Goal: Task Accomplishment & Management: Manage account settings

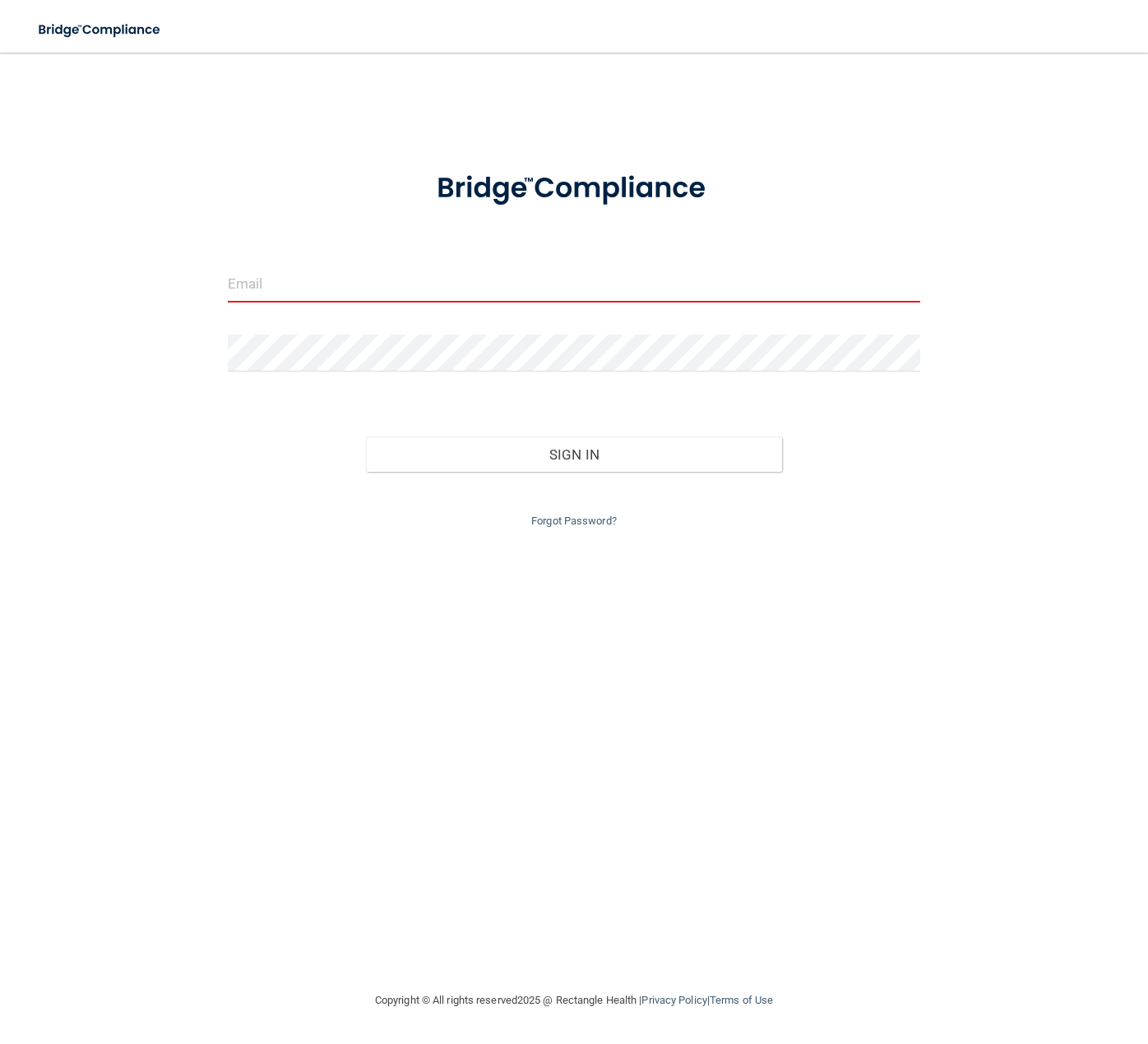
click at [341, 283] on input "email" at bounding box center [574, 283] width 692 height 37
type input "[EMAIL_ADDRESS][DOMAIN_NAME]"
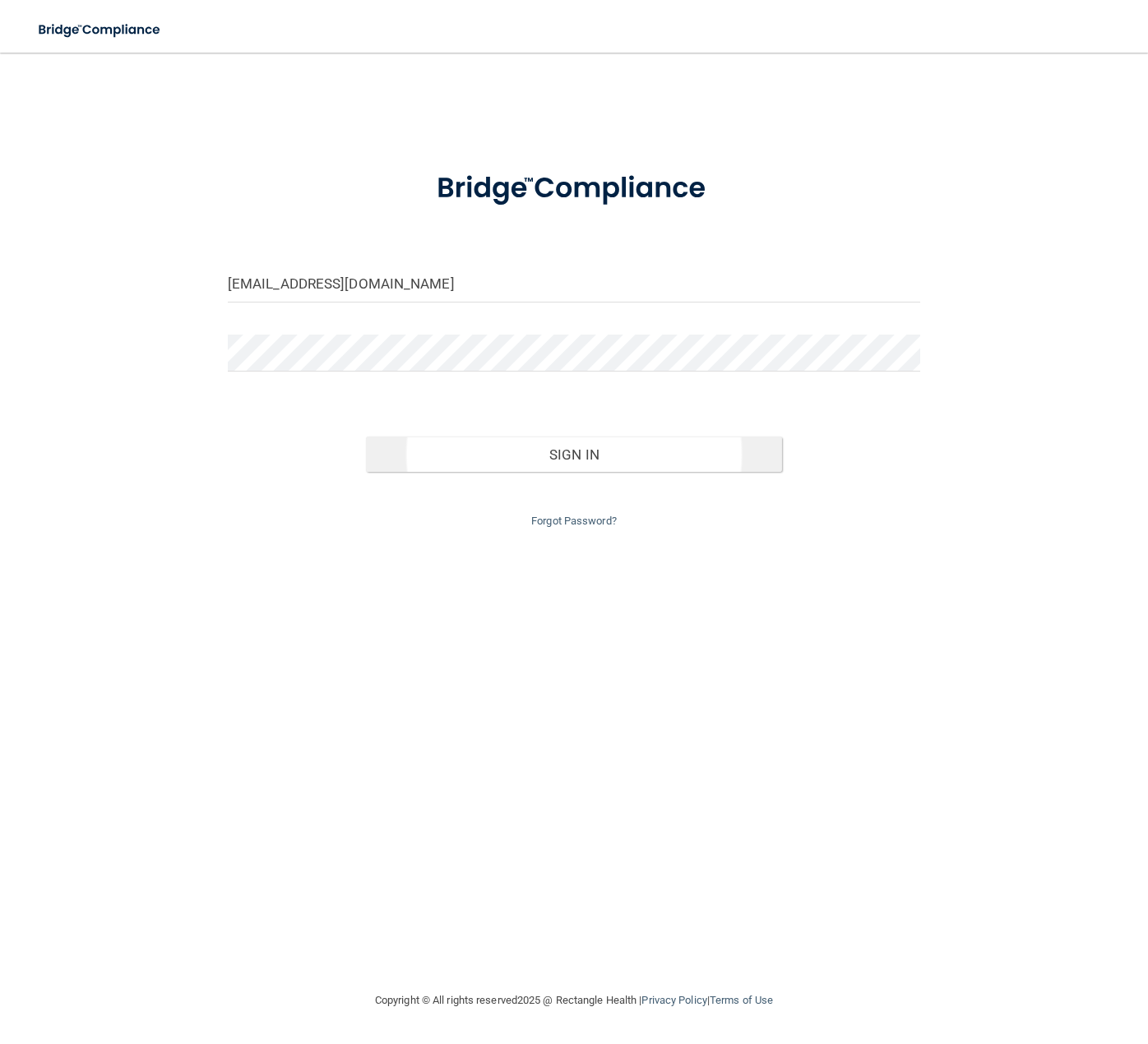
click at [552, 459] on button "Sign In" at bounding box center [573, 455] width 415 height 36
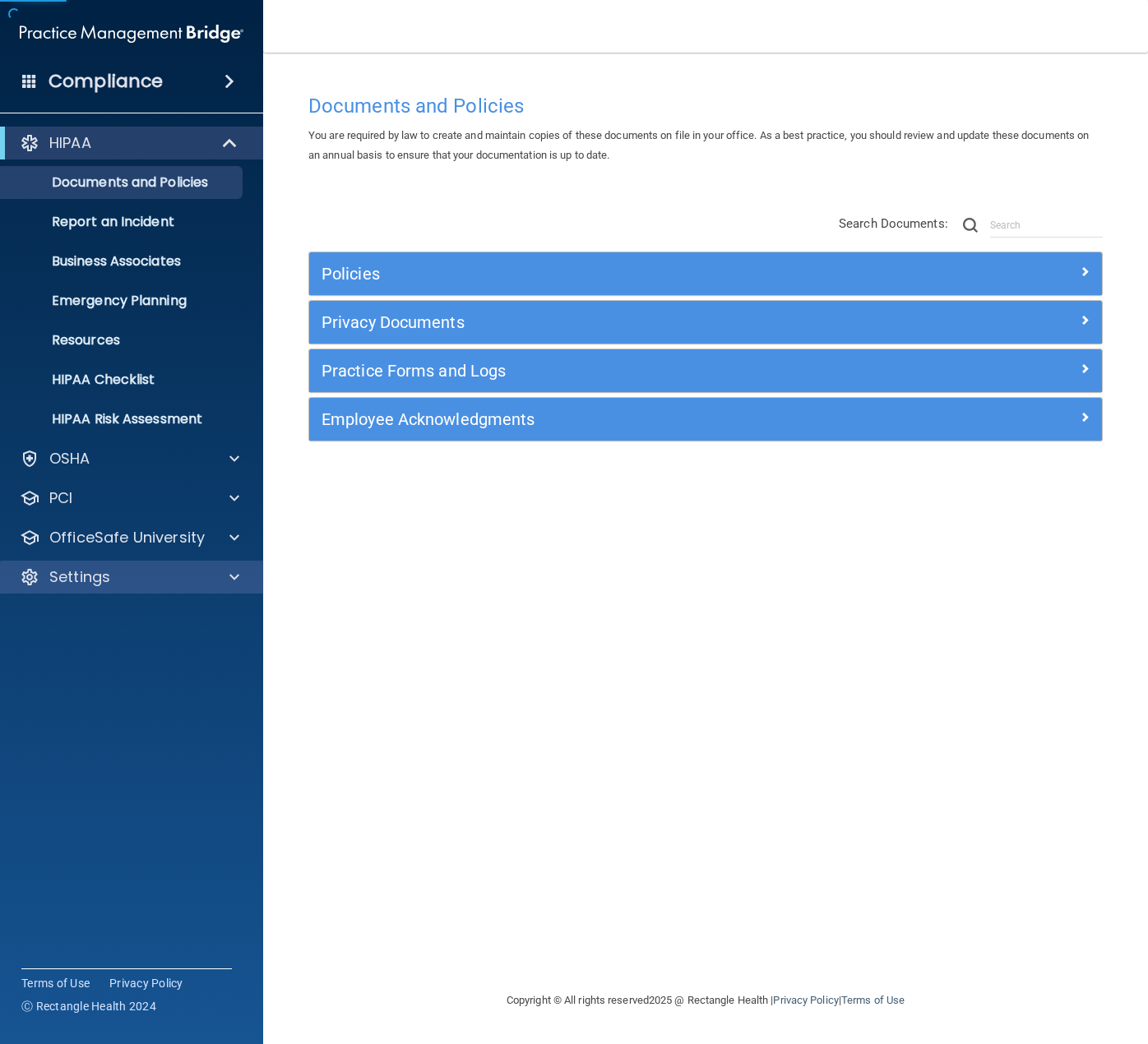
click at [94, 582] on p "Settings" at bounding box center [80, 578] width 61 height 20
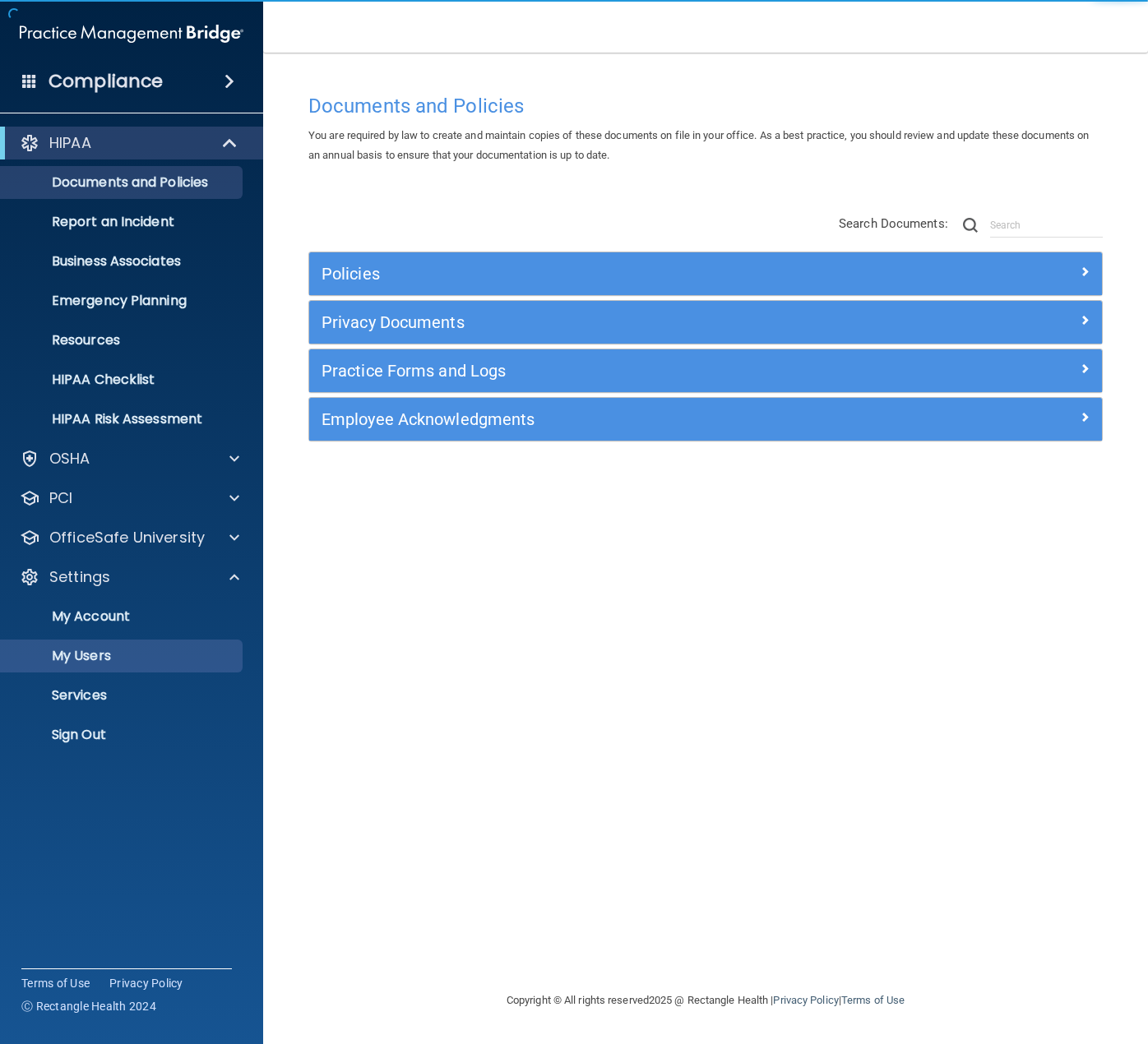
click at [98, 663] on p "My Users" at bounding box center [123, 656] width 224 height 16
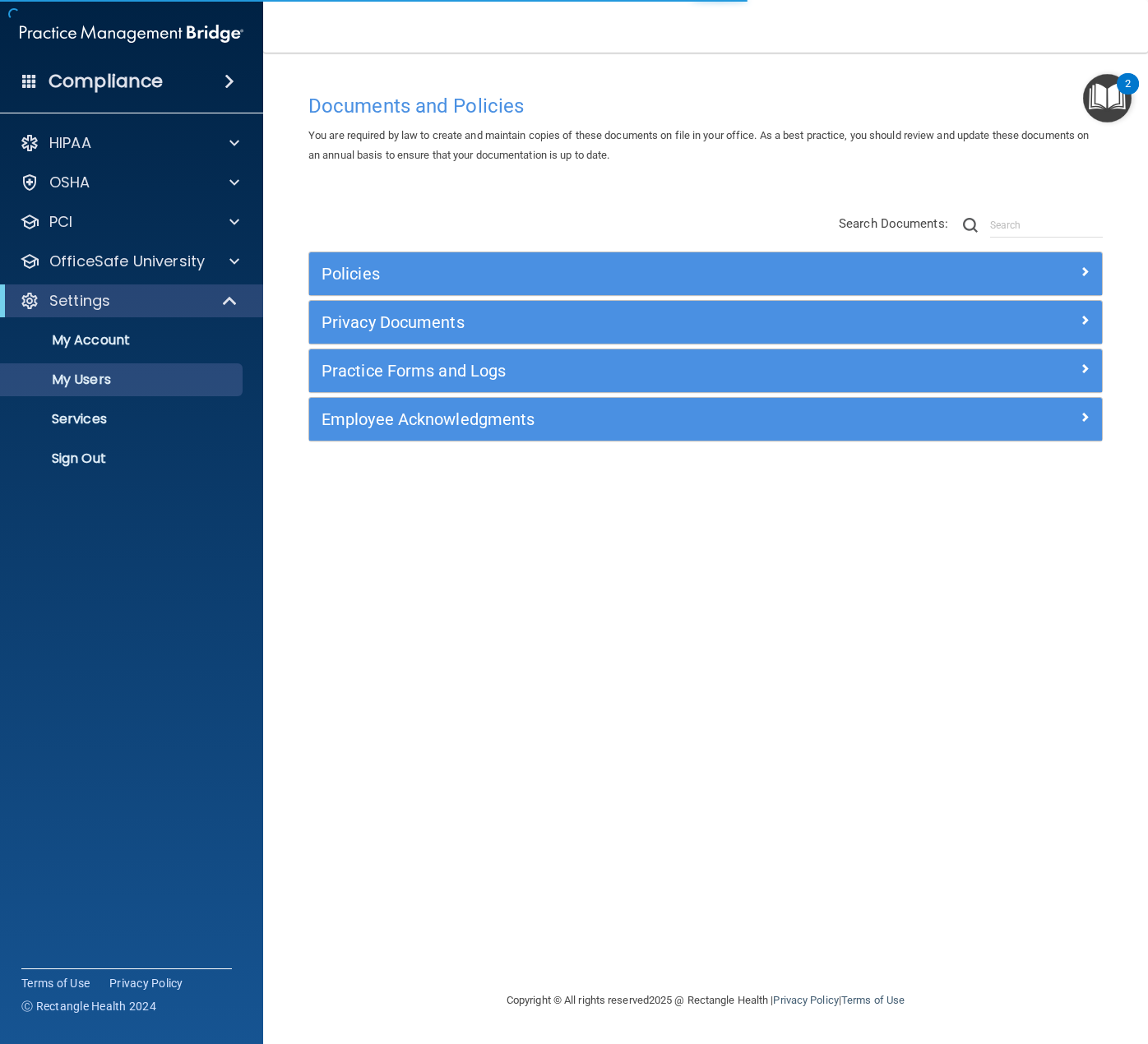
select select "20"
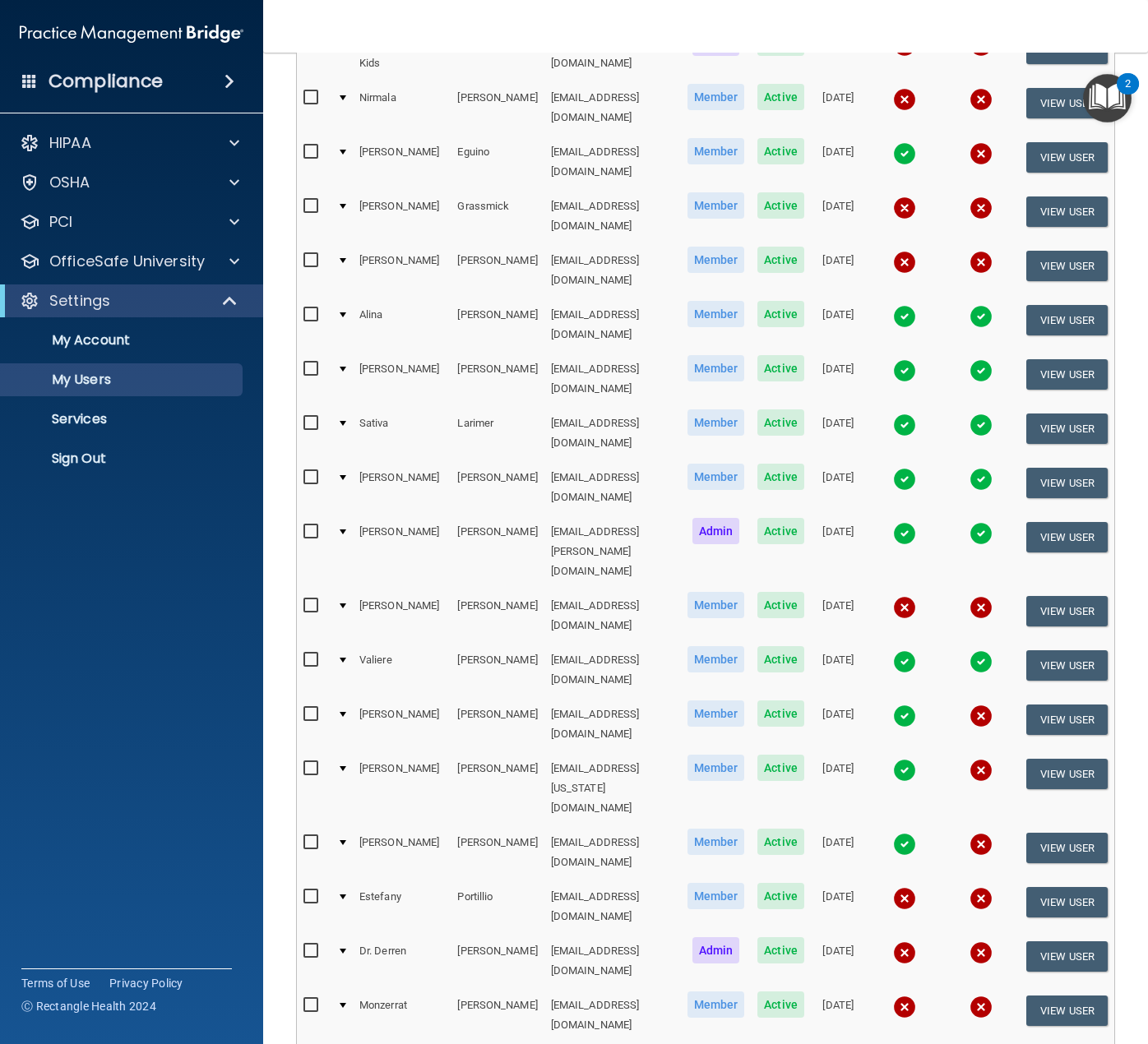
scroll to position [312, 0]
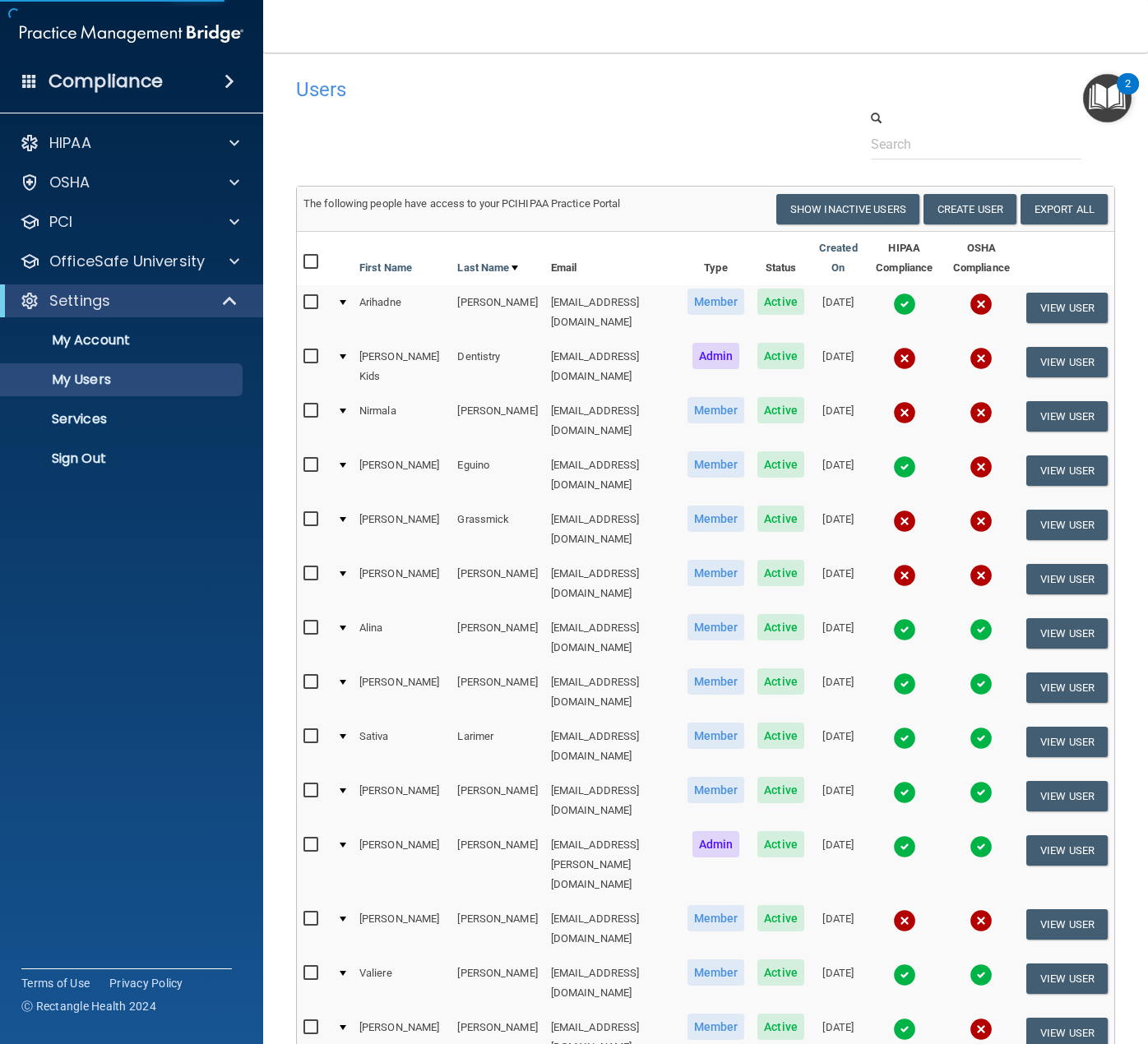
select select "20"
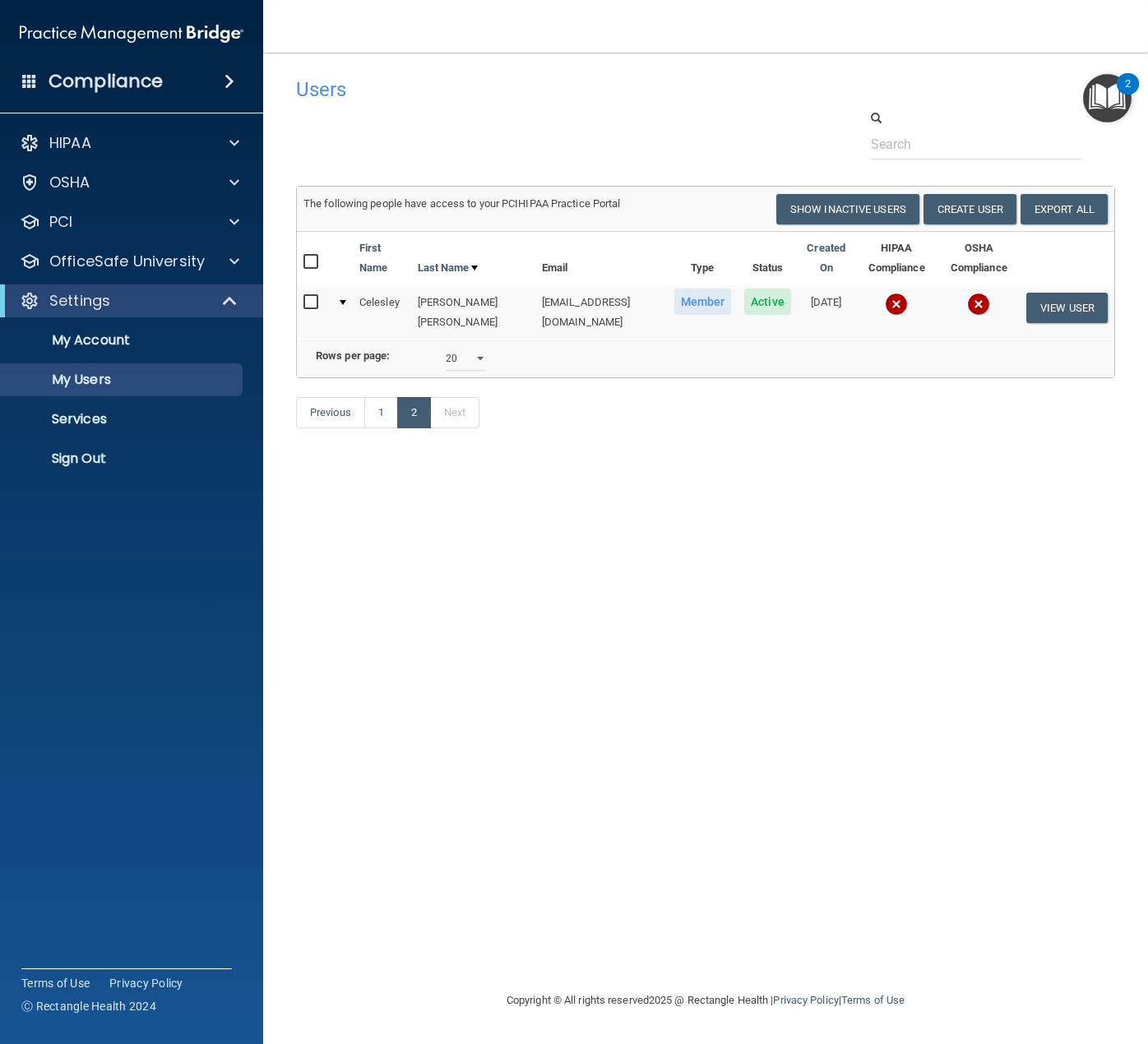
click at [1022, 301] on td "View User" at bounding box center [1066, 312] width 94 height 54
click at [1049, 305] on button "View User" at bounding box center [1066, 308] width 82 height 30
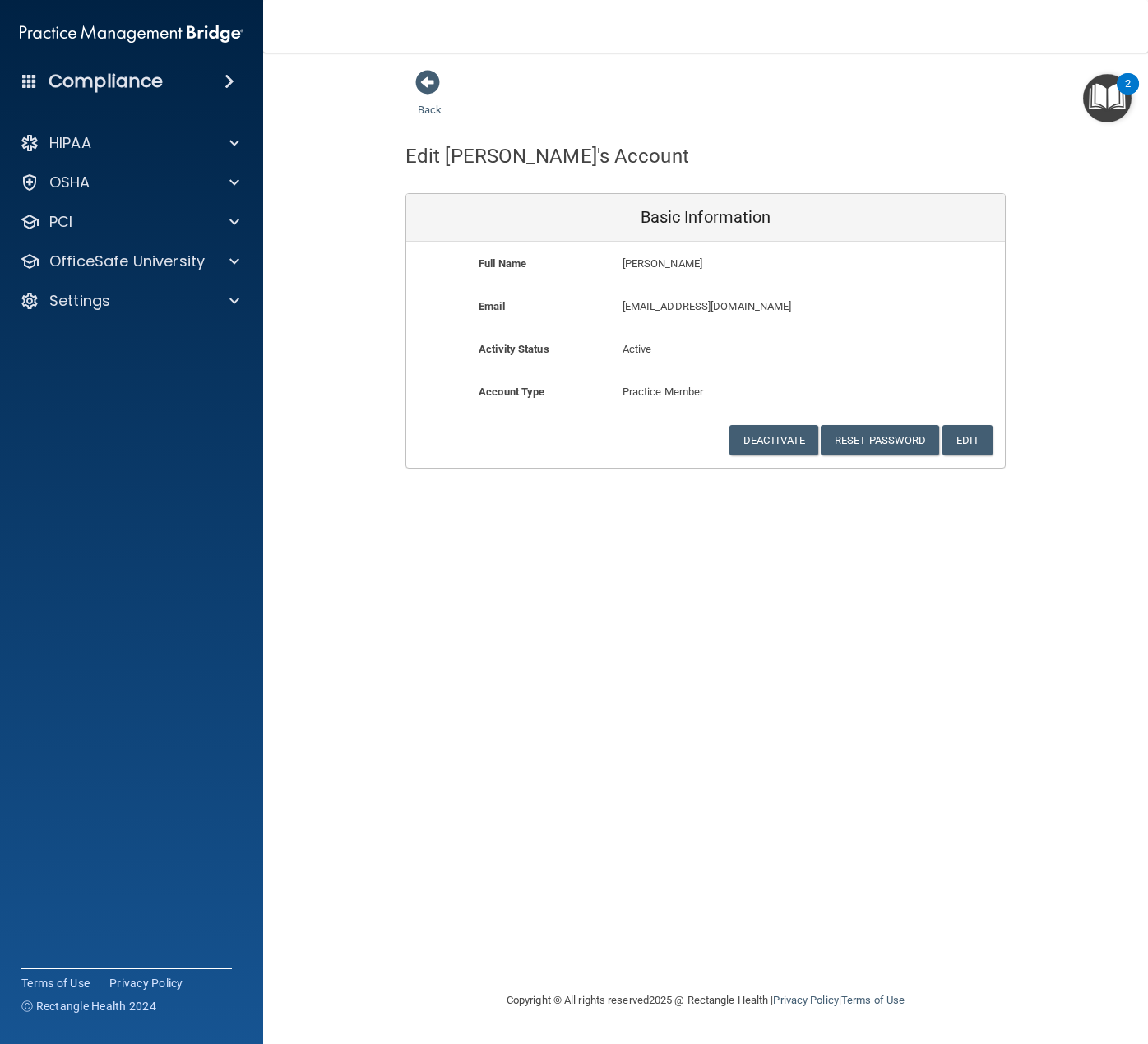
click at [413, 85] on div "Back" at bounding box center [456, 94] width 100 height 51
click at [430, 85] on span at bounding box center [428, 83] width 25 height 25
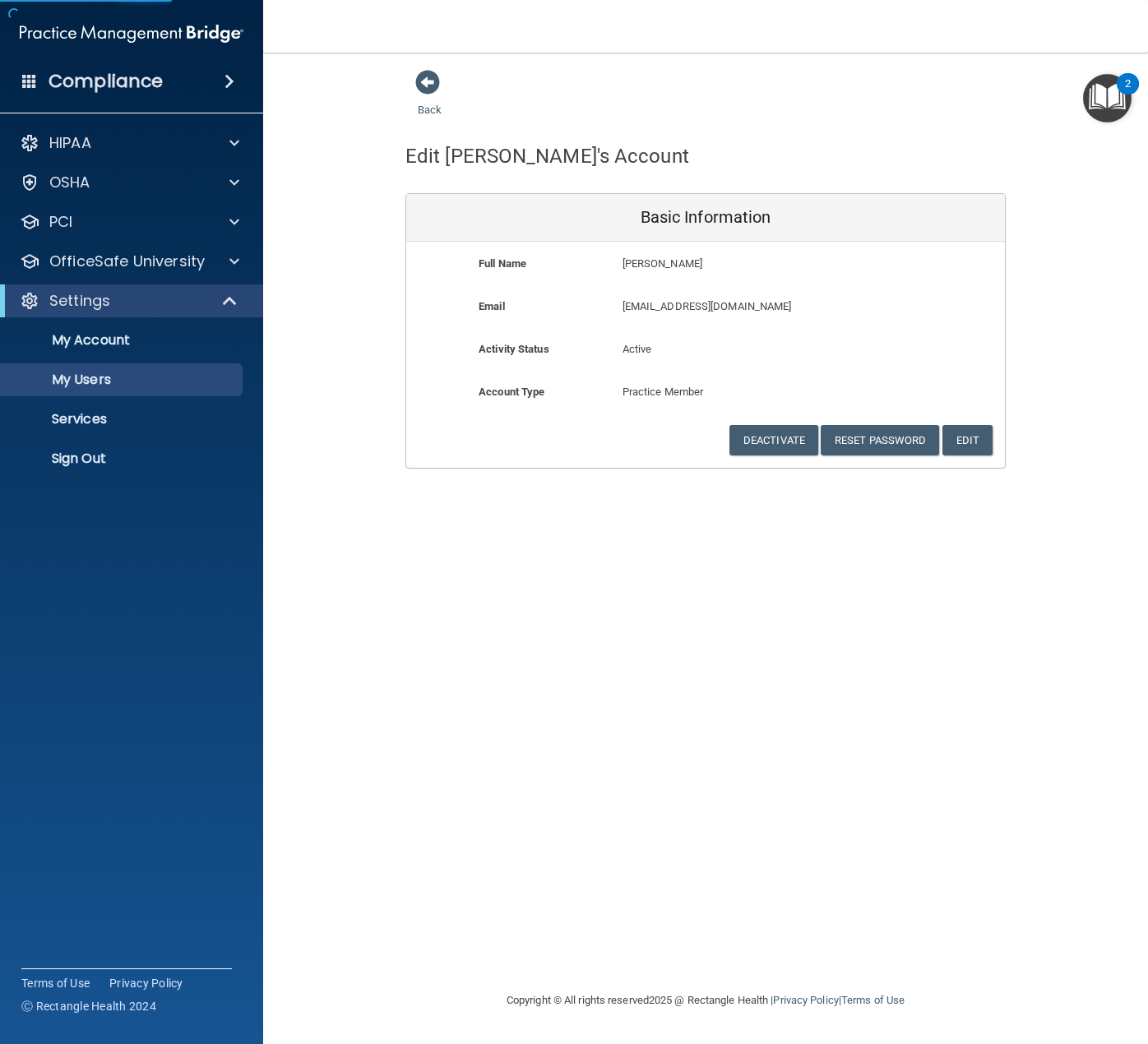
select select "20"
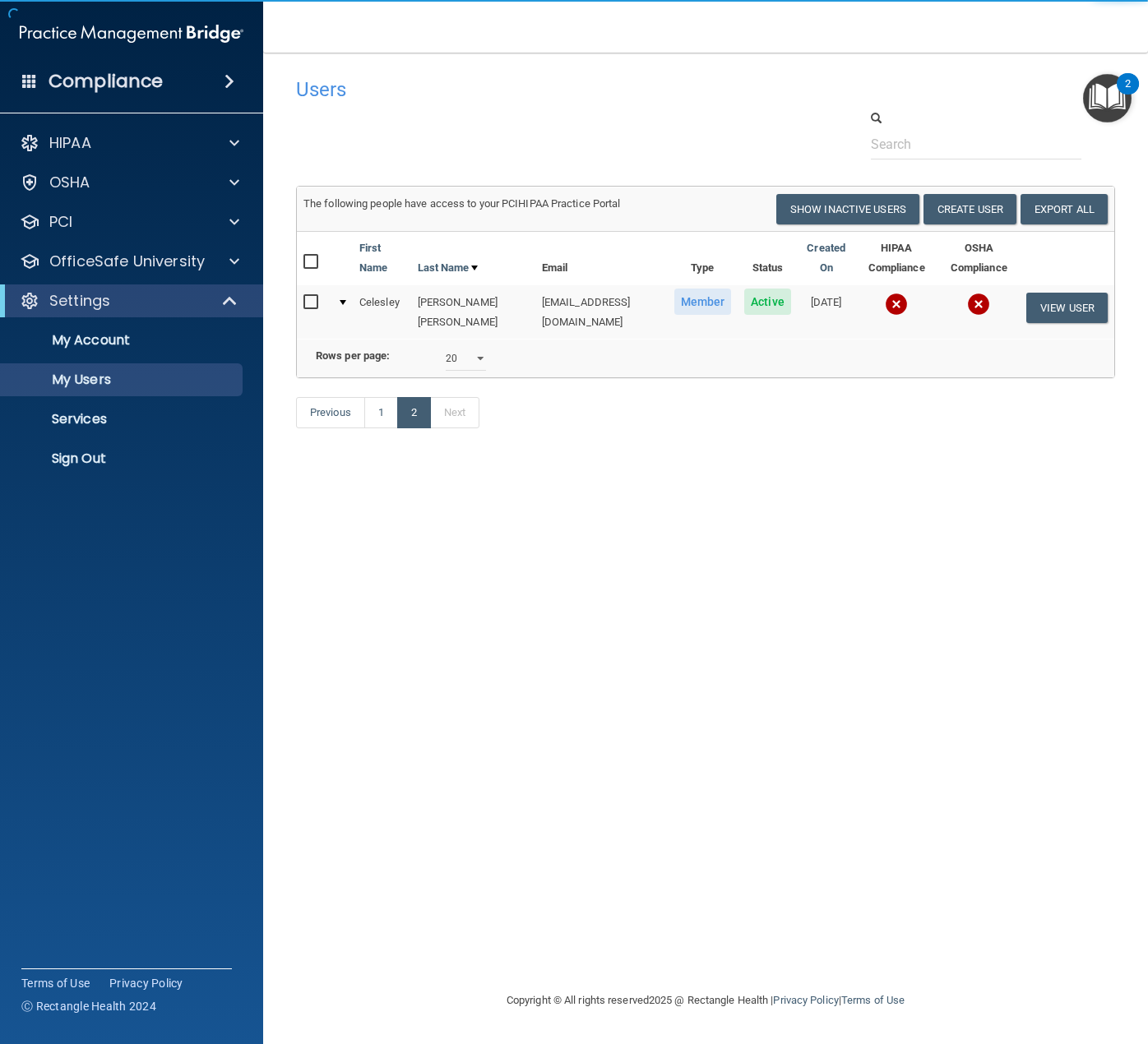
click at [884, 299] on img at bounding box center [896, 304] width 23 height 23
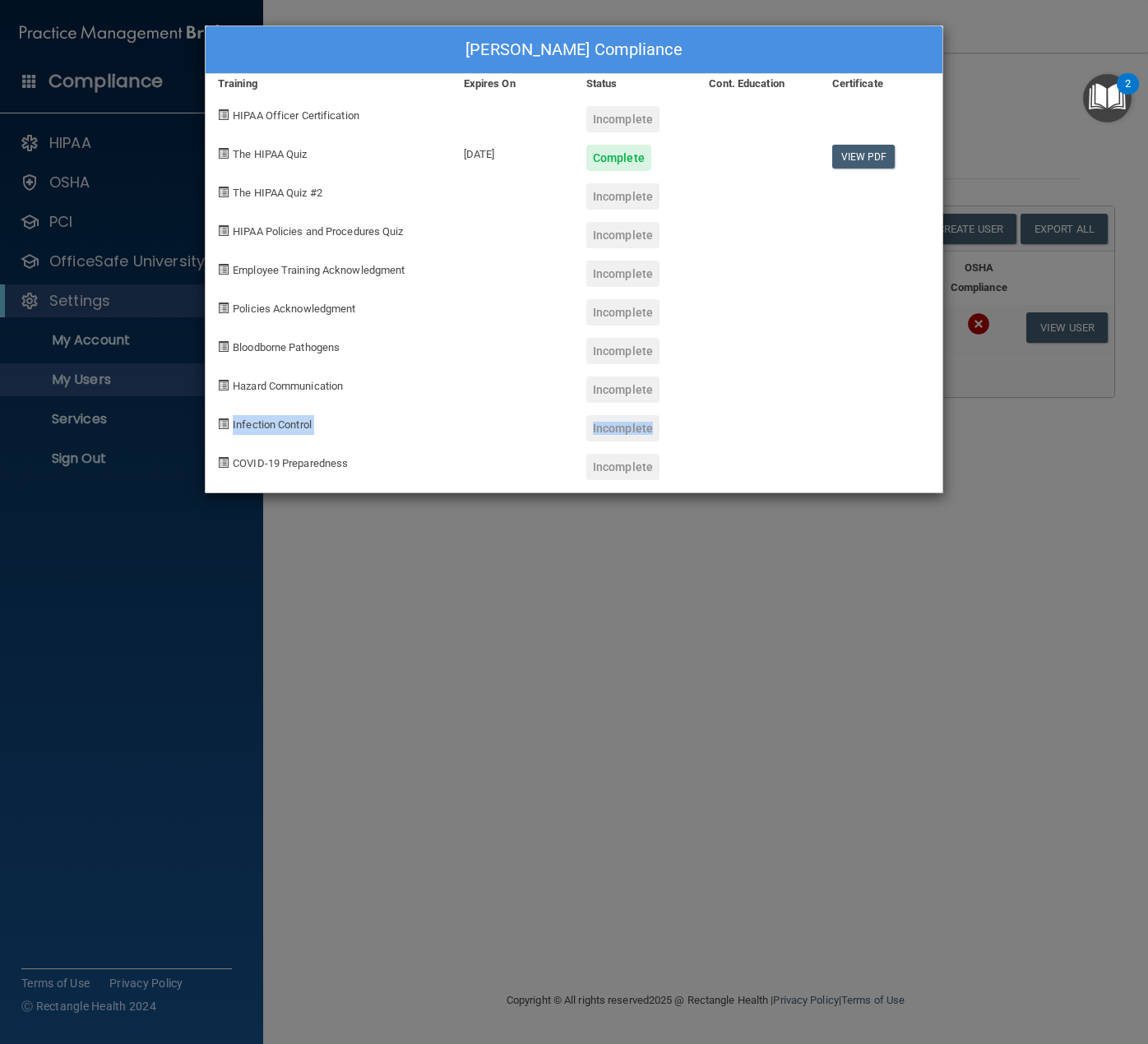
click at [897, 322] on div "[PERSON_NAME] Compliance Training Expires On Status Cont. Education Certificate…" at bounding box center [573, 259] width 738 height 468
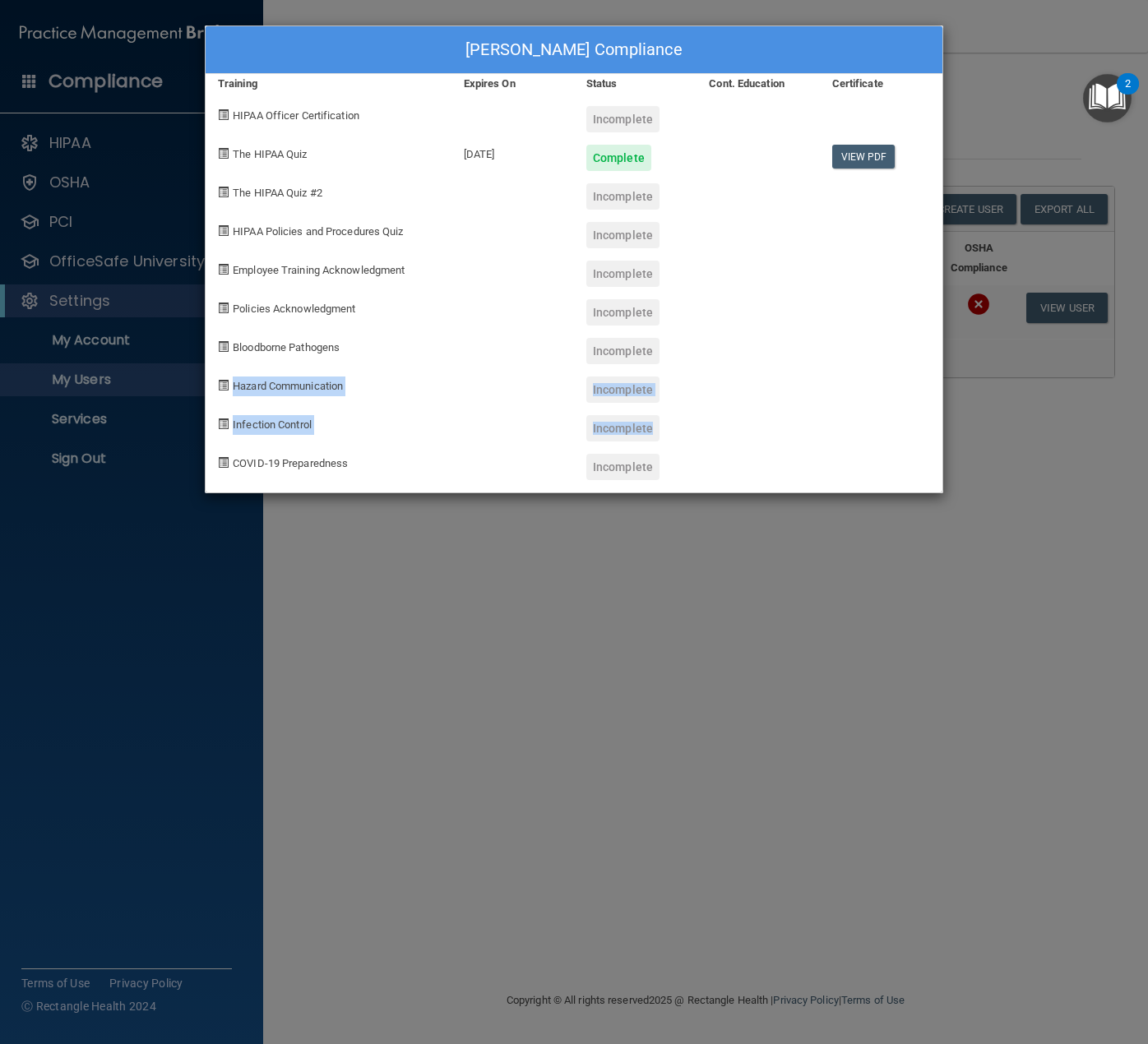
click at [469, 391] on div at bounding box center [512, 383] width 123 height 39
click at [660, 124] on div "Incomplete" at bounding box center [635, 113] width 123 height 39
click at [217, 5] on div "[PERSON_NAME] Compliance Training Expires On Status Cont. Education Certificate…" at bounding box center [574, 522] width 1148 height 1044
